Goal: Transaction & Acquisition: Purchase product/service

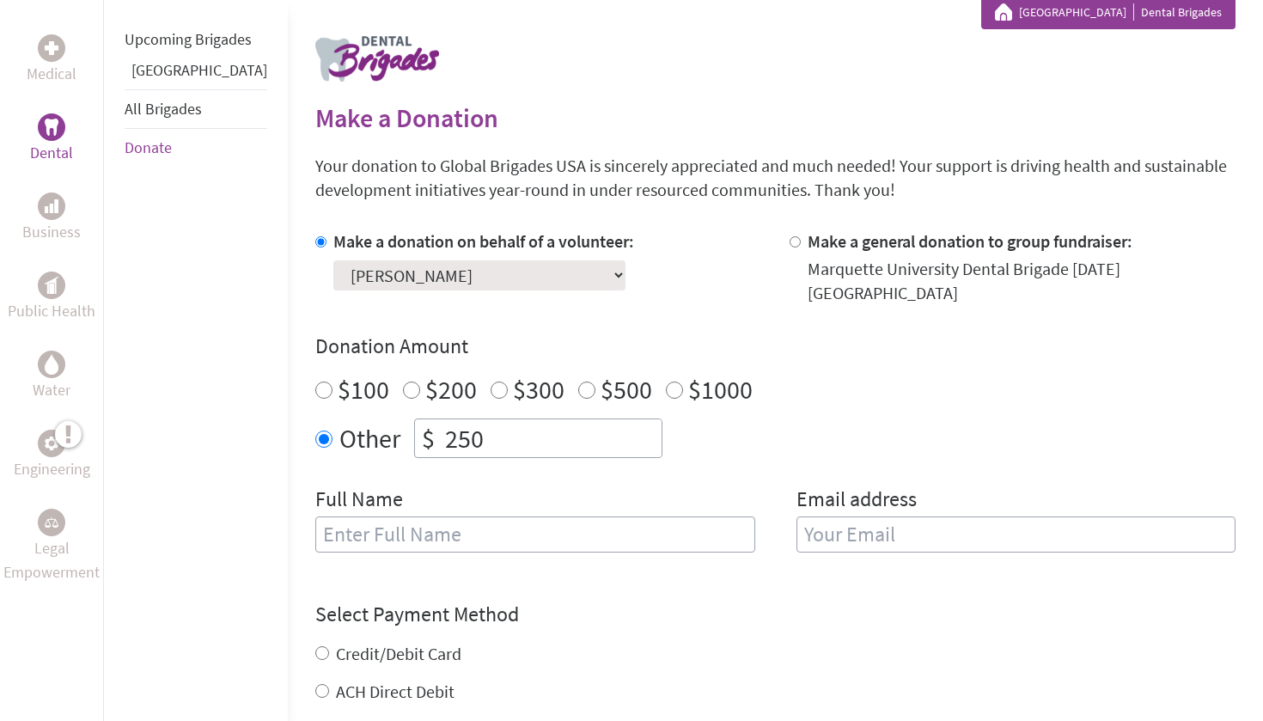
scroll to position [326, 0]
click at [465, 418] on input "250" at bounding box center [552, 437] width 220 height 38
type input "2"
type input "750"
type input "[PERSON_NAME]"
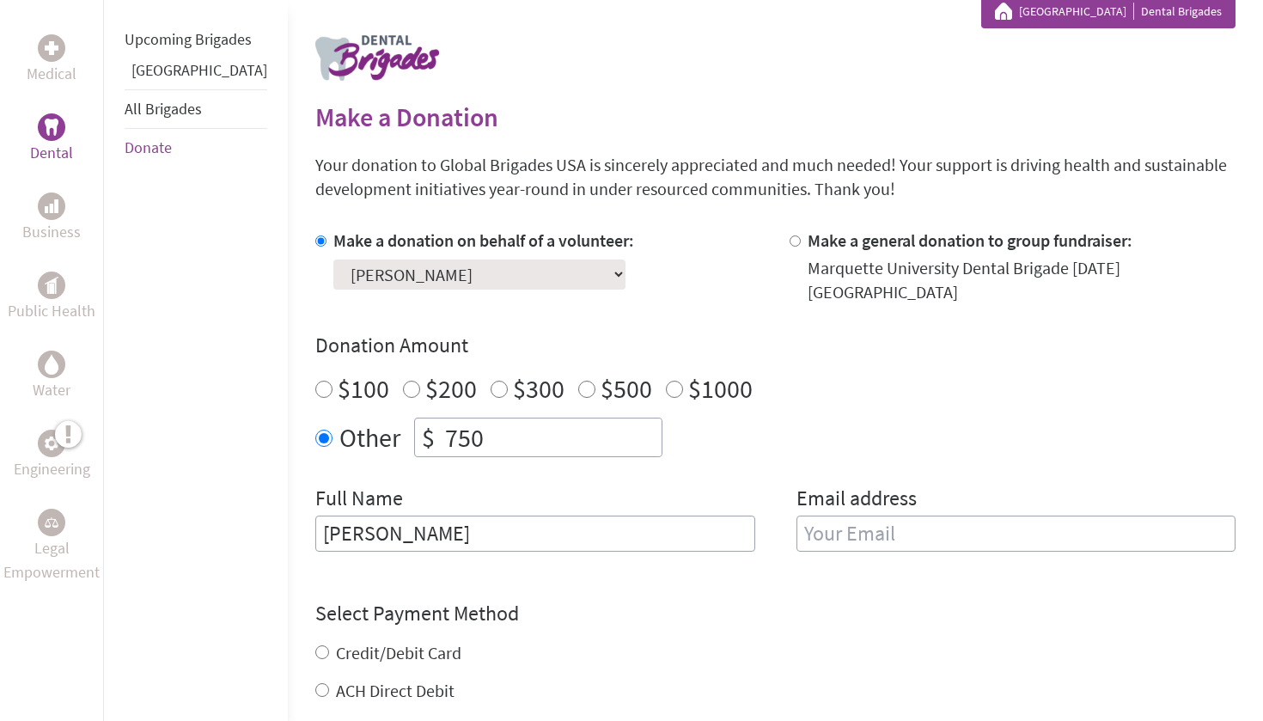
type input "[PERSON_NAME][EMAIL_ADDRESS][PERSON_NAME][DOMAIN_NAME]"
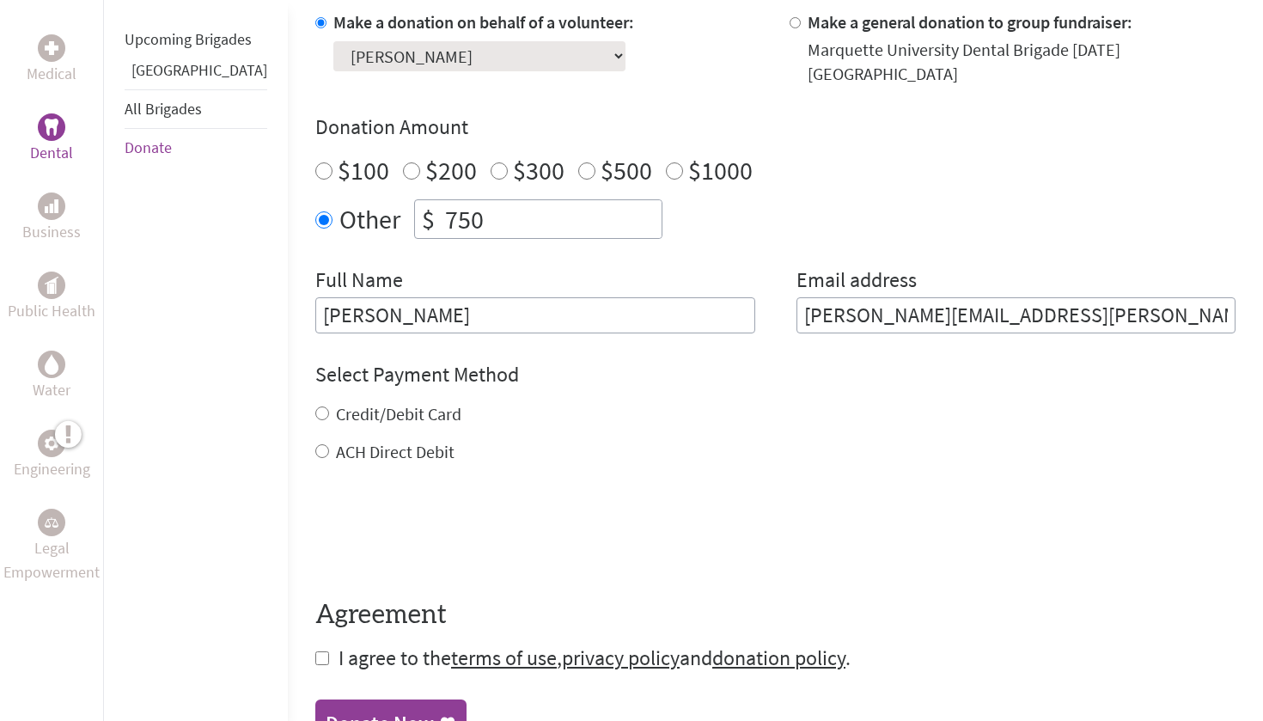
scroll to position [590, 0]
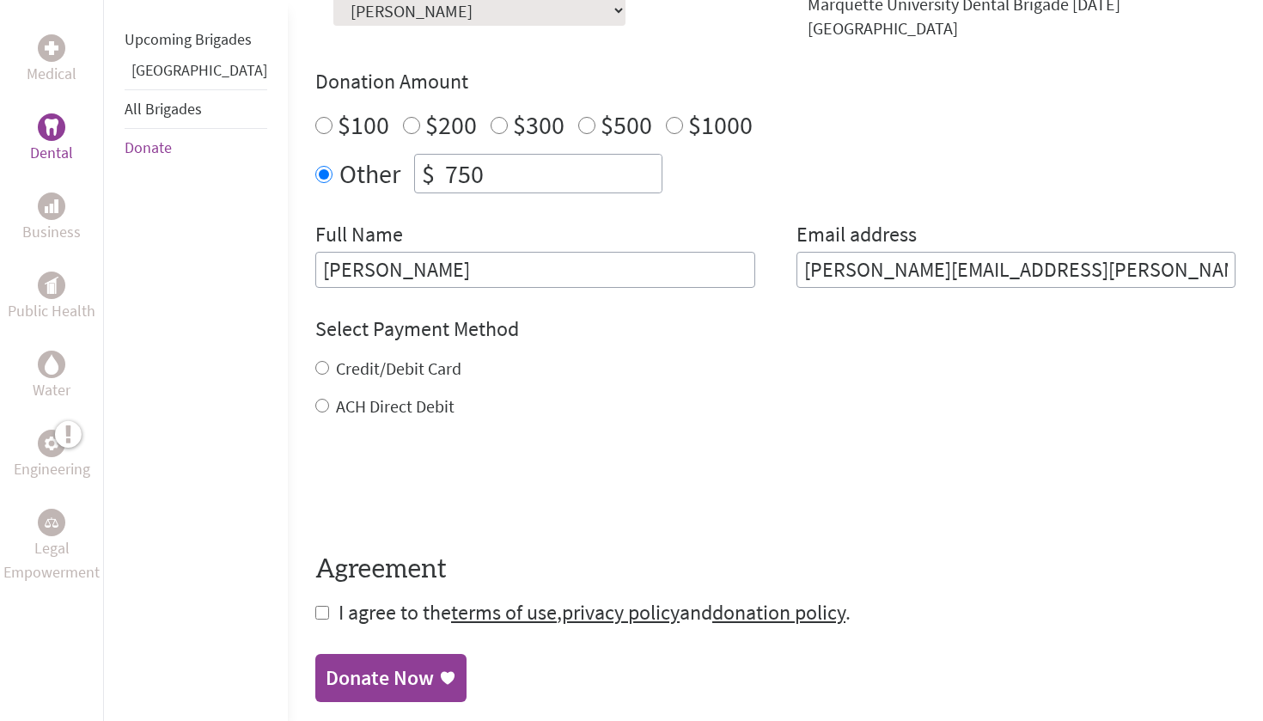
click at [338, 395] on label "ACH Direct Debit" at bounding box center [395, 405] width 119 height 21
click at [329, 399] on input "ACH Direct Debit" at bounding box center [322, 406] width 14 height 14
radio input "true"
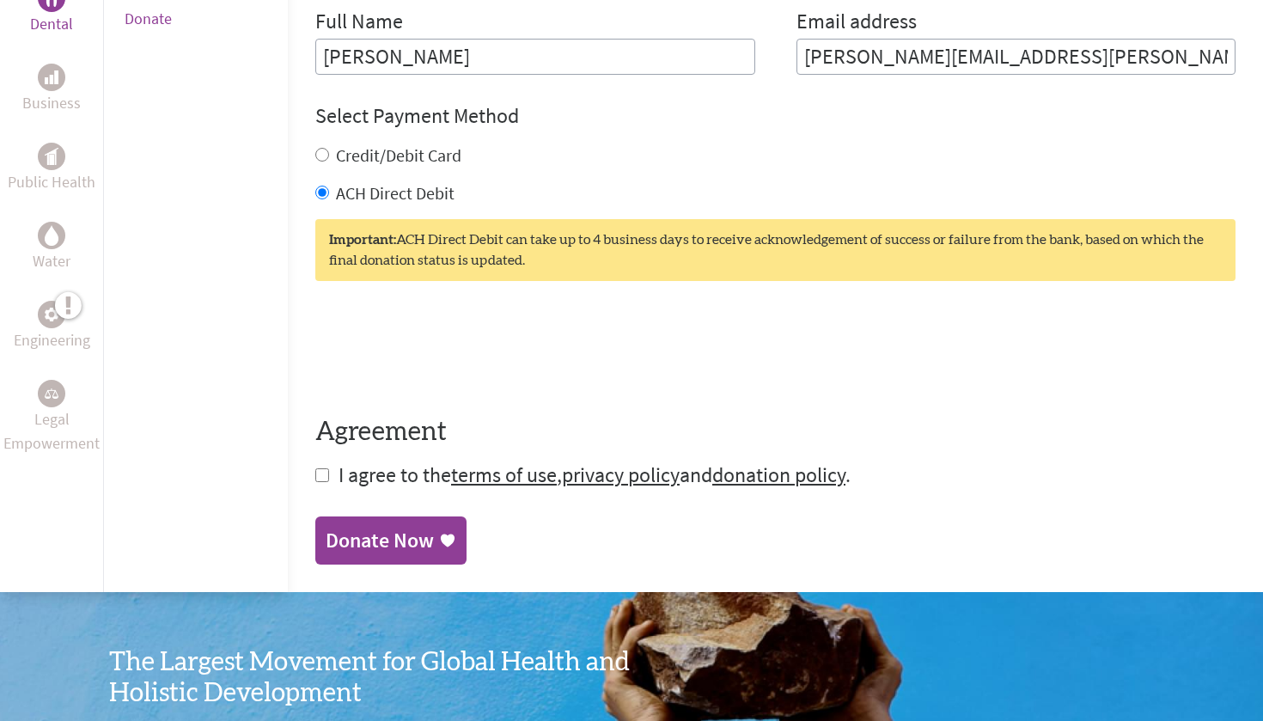
scroll to position [814, 0]
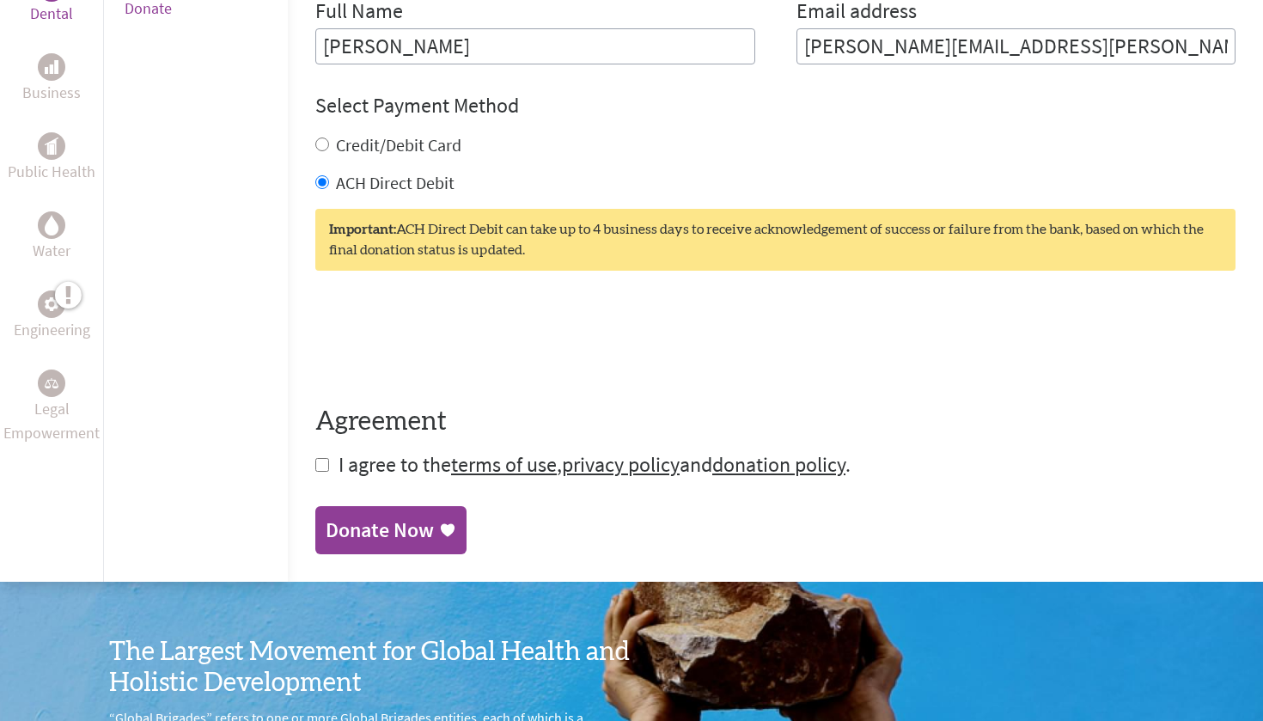
click at [338, 452] on span "I agree to the terms of use , privacy policy and donation policy ." at bounding box center [594, 464] width 512 height 27
click at [315, 458] on input "checkbox" at bounding box center [322, 465] width 14 height 14
checkbox input "true"
click at [326, 518] on div "Donate Now" at bounding box center [380, 531] width 108 height 27
